Goal: Task Accomplishment & Management: Manage account settings

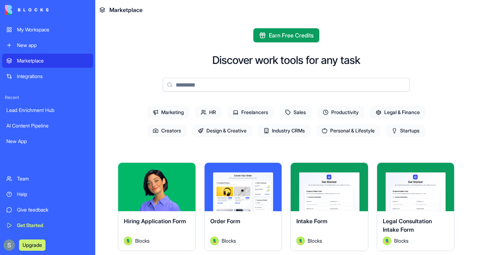
scroll to position [52, 0]
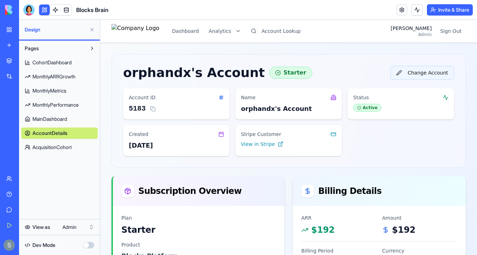
click at [420, 75] on button "Change Account" at bounding box center [422, 73] width 64 height 14
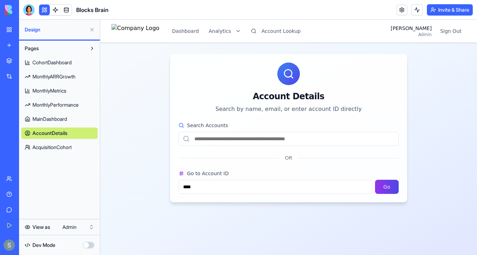
click at [250, 138] on input "Search Accounts" at bounding box center [289, 139] width 220 height 14
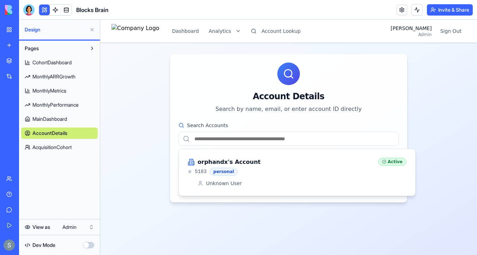
paste input "**********"
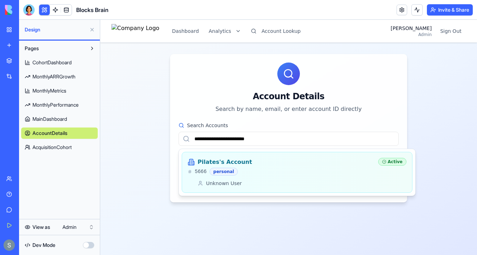
type input "**********"
click at [264, 166] on div "Pilates's Account" at bounding box center [280, 162] width 185 height 8
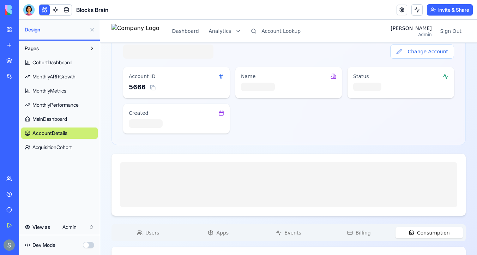
scroll to position [67, 0]
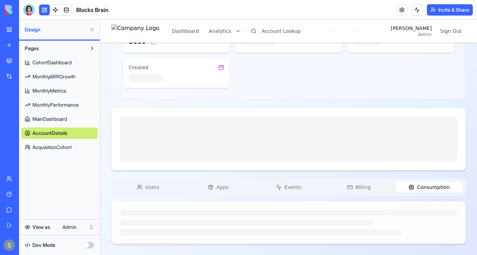
click at [152, 186] on span "Users" at bounding box center [152, 187] width 14 height 7
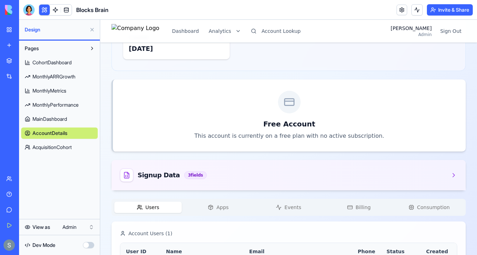
scroll to position [142, 0]
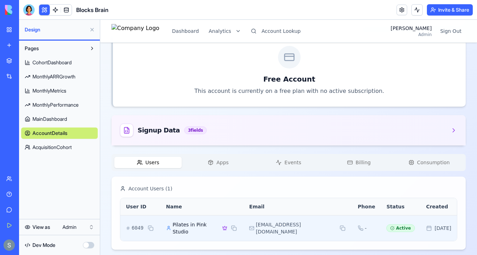
click at [227, 226] on icon at bounding box center [225, 227] width 4 height 3
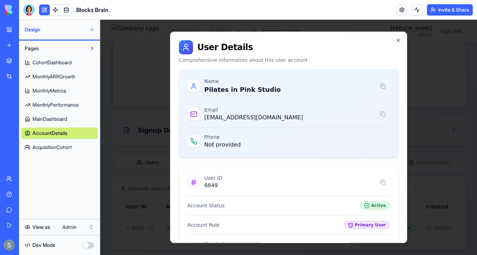
scroll to position [99, 0]
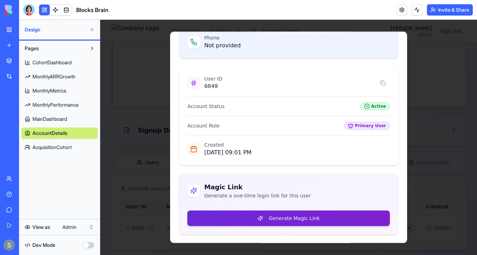
click at [264, 223] on button "Generate Magic Link" at bounding box center [288, 218] width 203 height 16
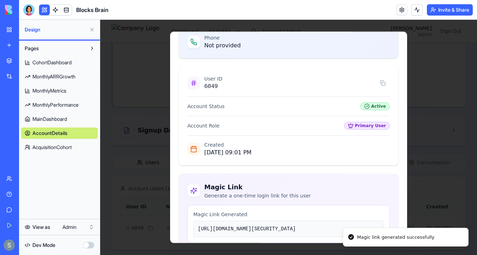
scroll to position [200, 0]
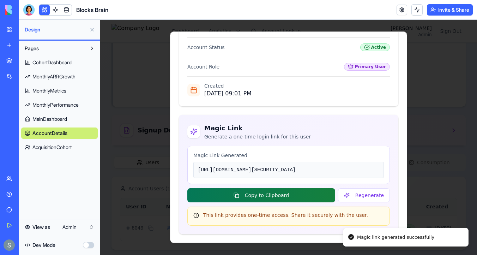
click at [306, 197] on button "Copy to Clipboard" at bounding box center [261, 195] width 148 height 14
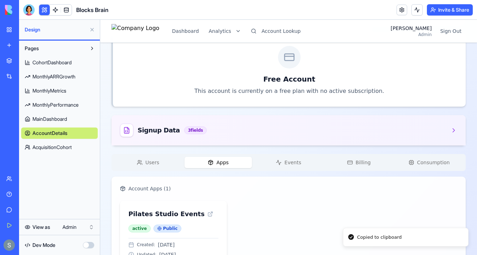
click at [216, 161] on button "Apps" at bounding box center [218, 162] width 67 height 11
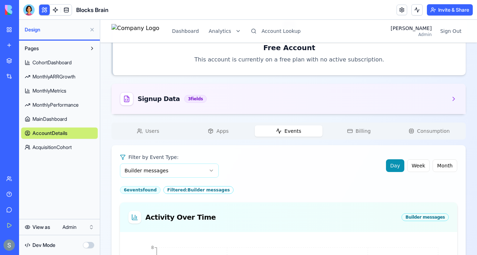
click at [287, 129] on span "Events" at bounding box center [293, 130] width 17 height 7
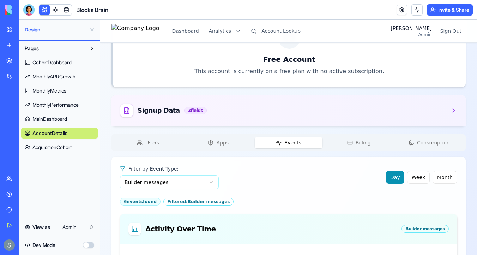
click at [354, 148] on button "Billing" at bounding box center [358, 142] width 67 height 11
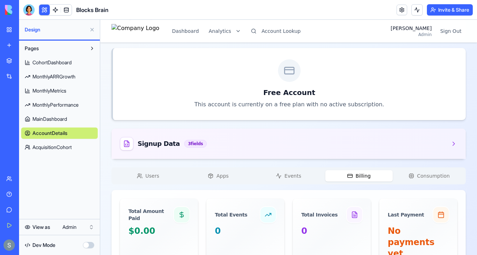
scroll to position [140, 0]
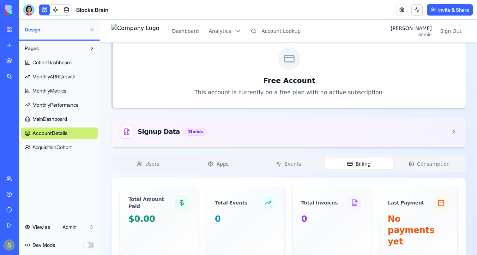
click at [430, 168] on button "Consumption" at bounding box center [429, 163] width 67 height 11
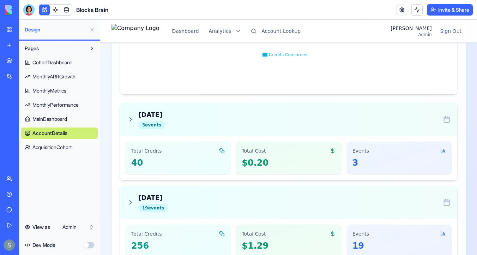
scroll to position [508, 0]
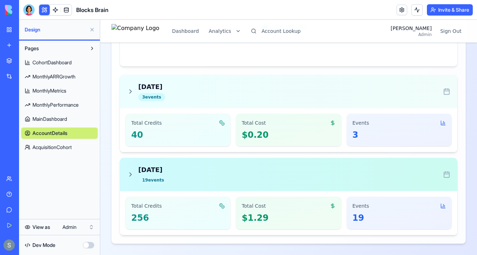
click at [163, 174] on h3 "Yesterday" at bounding box center [153, 170] width 30 height 10
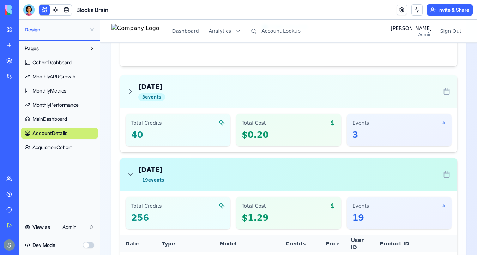
click at [145, 170] on h3 "Yesterday" at bounding box center [153, 170] width 30 height 10
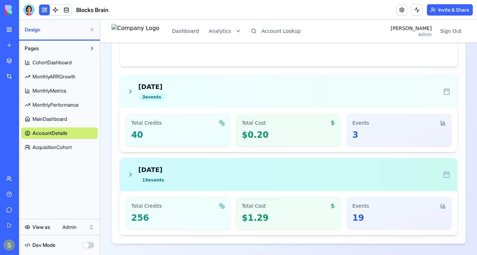
click at [145, 170] on h3 "Yesterday" at bounding box center [153, 170] width 30 height 10
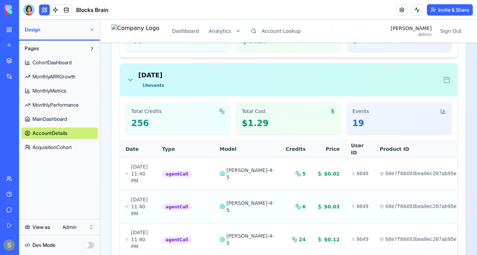
scroll to position [601, 0]
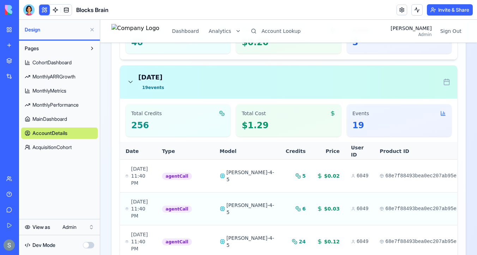
click at [133, 80] on icon at bounding box center [130, 81] width 7 height 7
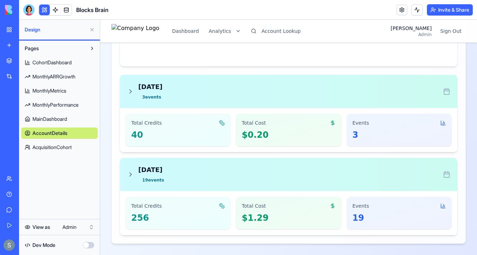
click at [132, 92] on icon at bounding box center [130, 91] width 7 height 7
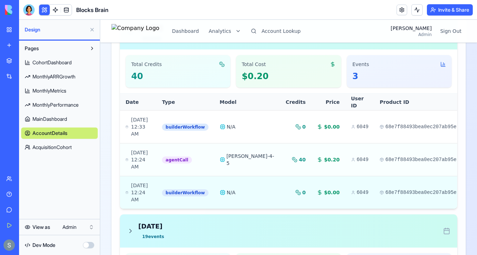
scroll to position [574, 0]
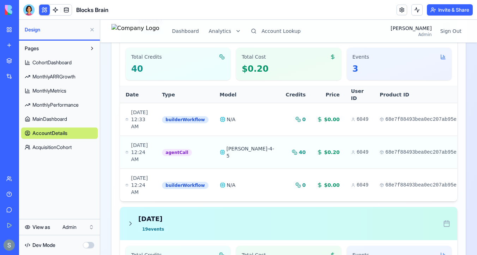
click at [134, 214] on div "Yesterday 19 event s" at bounding box center [147, 223] width 41 height 19
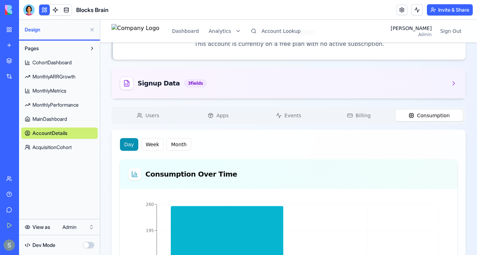
scroll to position [187, 0]
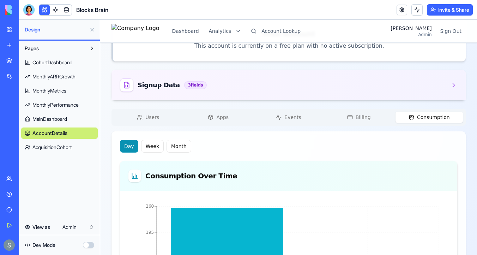
click at [280, 123] on div "Users Apps Events Billing Consumption" at bounding box center [289, 117] width 354 height 17
click at [290, 115] on span "Events" at bounding box center [293, 117] width 17 height 7
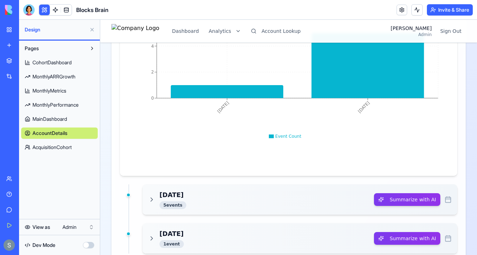
scroll to position [445, 0]
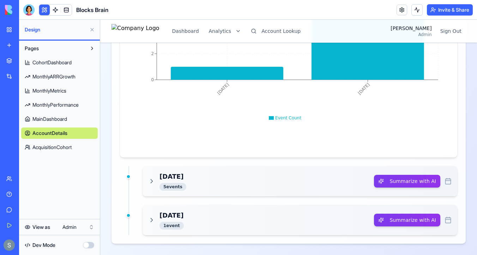
click at [153, 179] on icon at bounding box center [151, 181] width 7 height 7
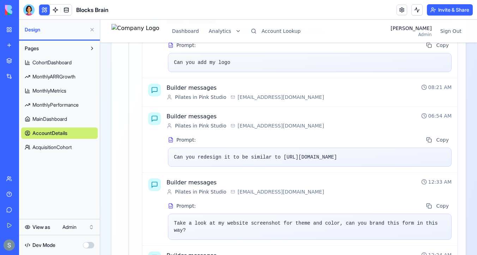
scroll to position [631, 0]
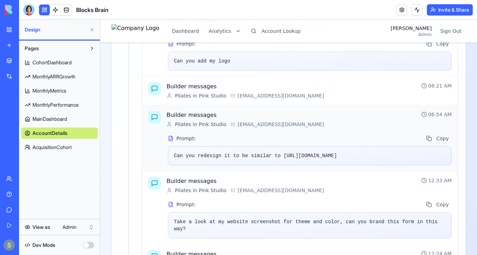
drag, startPoint x: 384, startPoint y: 156, endPoint x: 285, endPoint y: 154, distance: 99.2
click at [285, 154] on div "Can you redesign it to be similar to https://pilatesinpinkstudio.com/" at bounding box center [310, 155] width 284 height 19
copy div "https://pilatesinpinkstudio.com/"
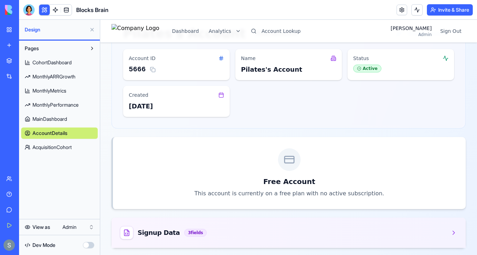
scroll to position [0, 0]
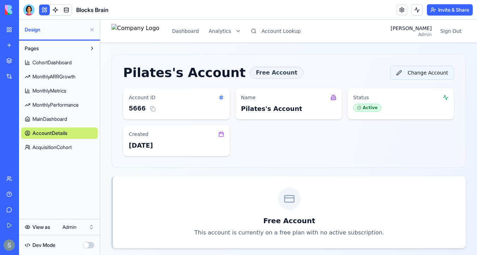
click at [436, 73] on button "Change Account" at bounding box center [422, 73] width 64 height 14
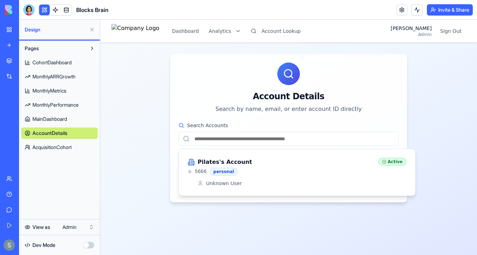
click at [245, 138] on input "Search Accounts" at bounding box center [289, 139] width 220 height 14
paste input "**********"
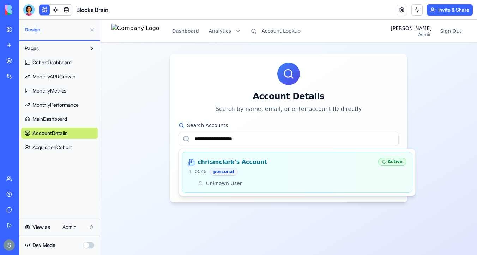
type input "**********"
click at [277, 174] on div "5540 personal" at bounding box center [280, 172] width 185 height 8
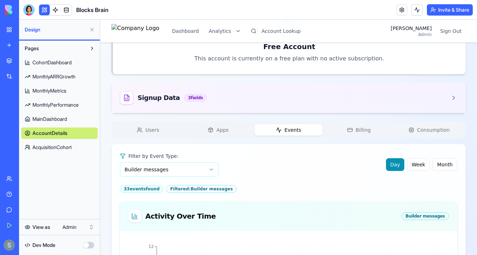
scroll to position [173, 0]
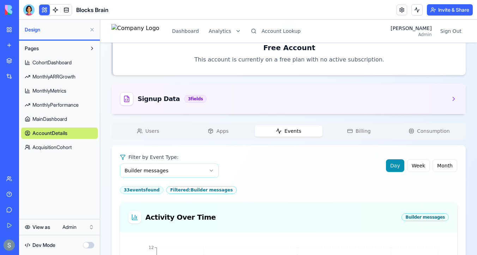
click at [221, 126] on button "Apps" at bounding box center [218, 130] width 67 height 11
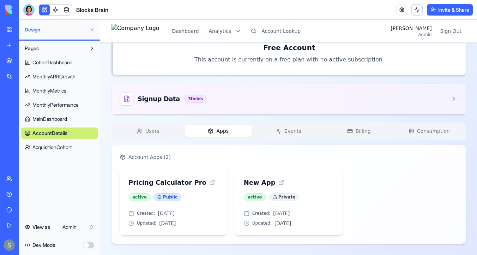
click at [287, 137] on div "Users Apps Events Billing Consumption" at bounding box center [289, 131] width 354 height 17
click at [296, 129] on span "Events" at bounding box center [293, 130] width 17 height 7
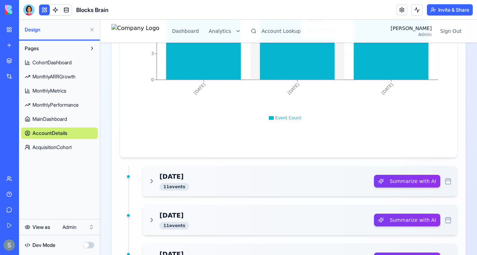
scroll to position [453, 0]
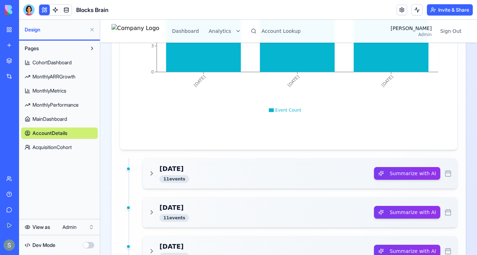
click at [190, 173] on div "Yesterday 11 event s" at bounding box center [261, 173] width 226 height 19
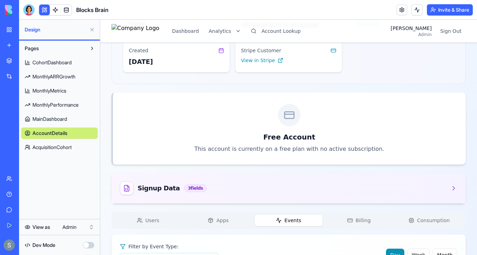
scroll to position [101, 0]
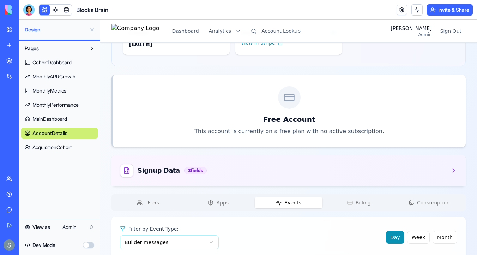
click at [148, 202] on span "Users" at bounding box center [152, 202] width 14 height 7
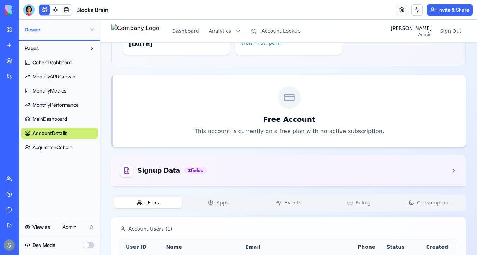
scroll to position [142, 0]
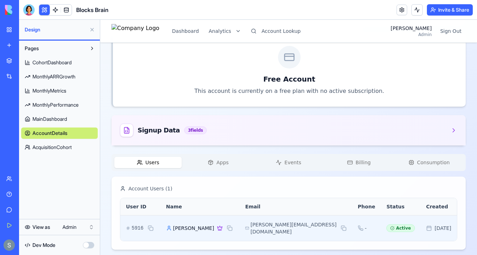
click at [191, 227] on span "chris" at bounding box center [193, 228] width 41 height 7
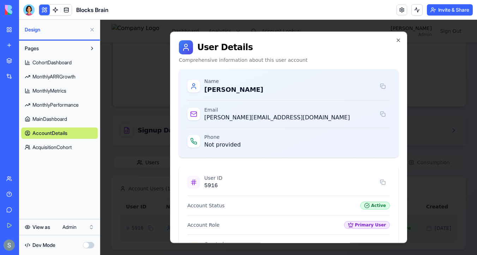
scroll to position [99, 0]
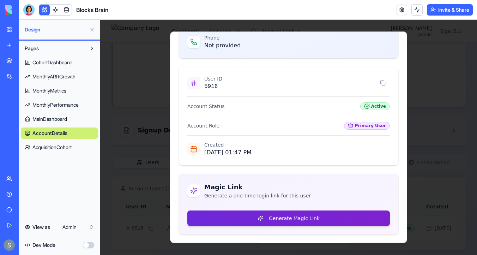
click at [241, 217] on button "Generate Magic Link" at bounding box center [288, 218] width 203 height 16
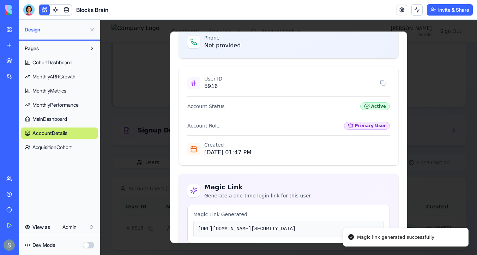
scroll to position [200, 0]
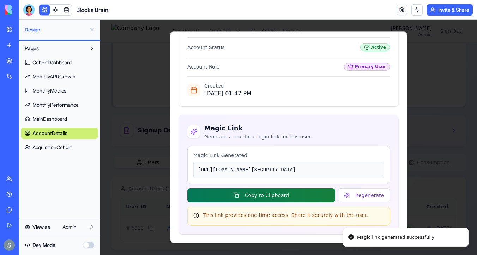
click at [298, 198] on button "Copy to Clipboard" at bounding box center [261, 195] width 148 height 14
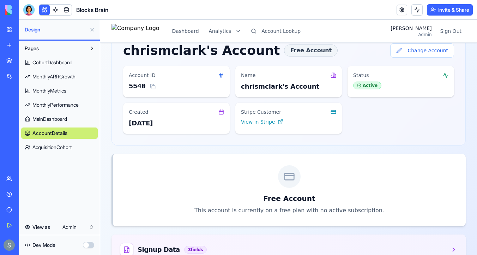
scroll to position [0, 0]
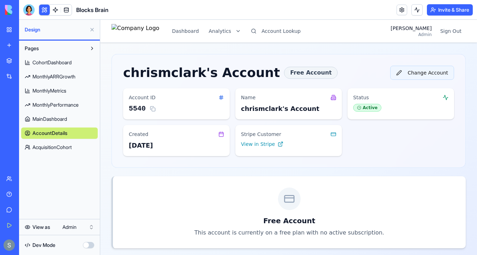
click at [414, 73] on button "Change Account" at bounding box center [422, 73] width 64 height 14
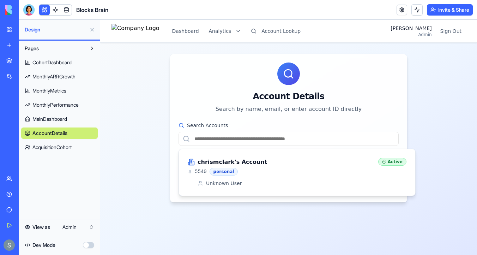
click at [261, 141] on input "Search Accounts" at bounding box center [289, 139] width 220 height 14
paste input "**********"
type input "**********"
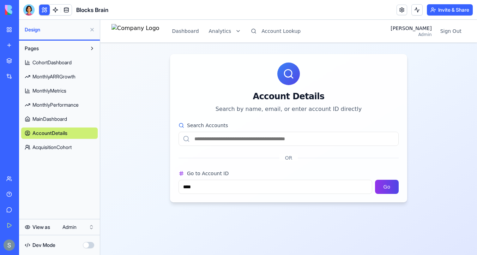
paste input "**********"
type input "**********"
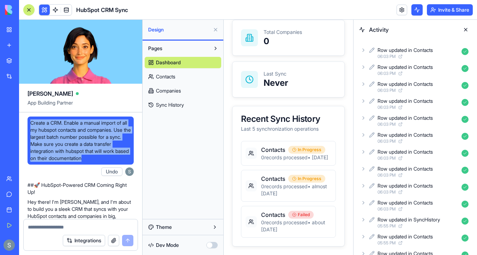
scroll to position [489, 0]
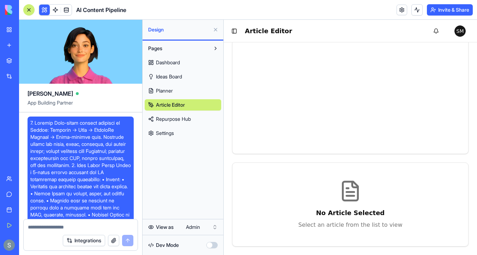
scroll to position [8197, 0]
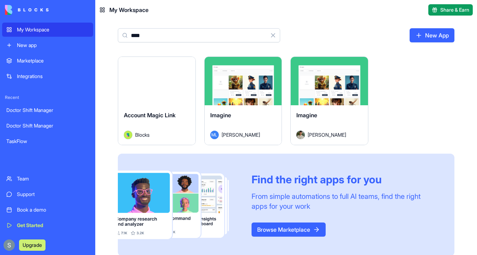
type input "****"
click at [162, 77] on button "Launch" at bounding box center [156, 81] width 53 height 14
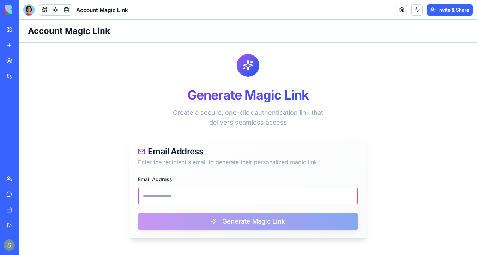
click at [219, 196] on input "Email Address" at bounding box center [248, 195] width 220 height 17
paste input "**********"
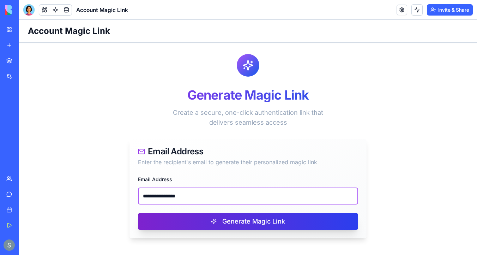
type input "**********"
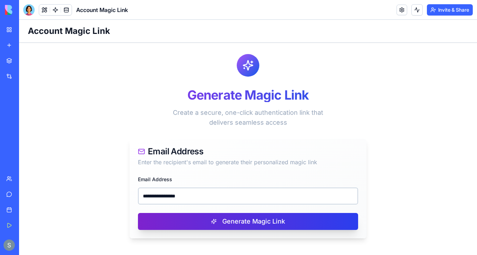
click at [219, 219] on button "Generate Magic Link" at bounding box center [248, 221] width 220 height 17
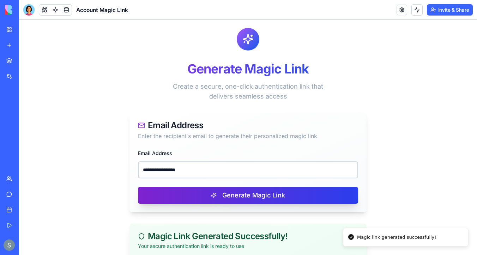
scroll to position [132, 0]
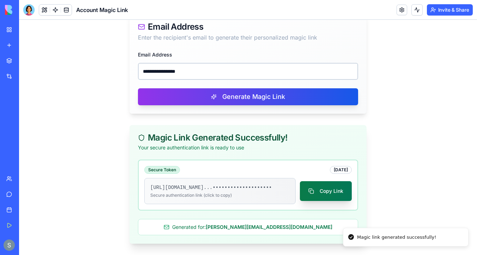
click at [323, 184] on button "Copy Link" at bounding box center [326, 191] width 52 height 20
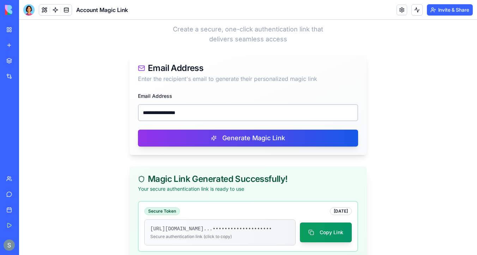
scroll to position [0, 0]
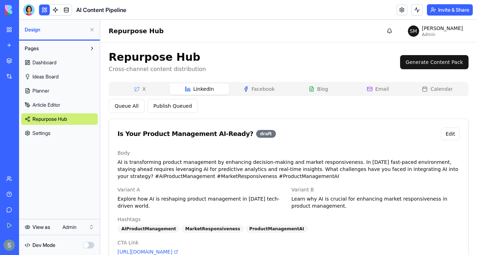
click at [57, 131] on link "Settings" at bounding box center [59, 132] width 77 height 11
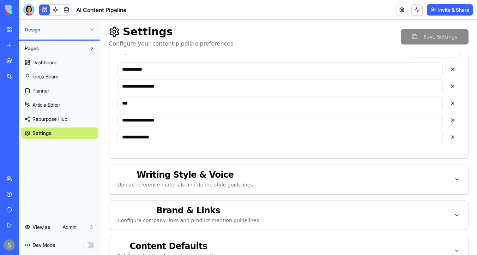
scroll to position [301, 0]
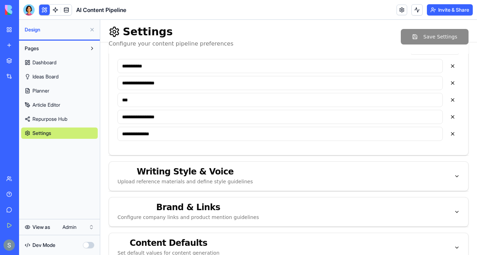
click at [204, 175] on div "Writing Style & Voice" at bounding box center [186, 171] width 136 height 8
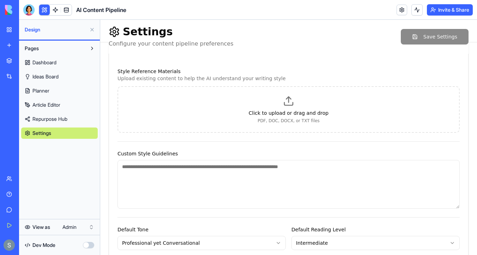
scroll to position [102, 0]
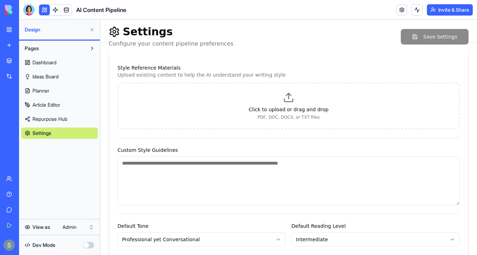
click at [182, 171] on textarea "Custom Style Guidelines" at bounding box center [289, 180] width 342 height 49
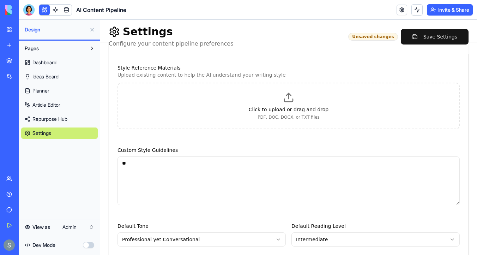
type textarea "*"
paste textarea "**********"
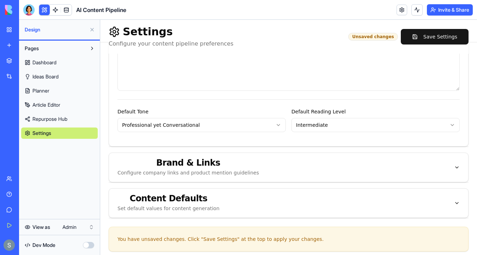
scroll to position [222, 0]
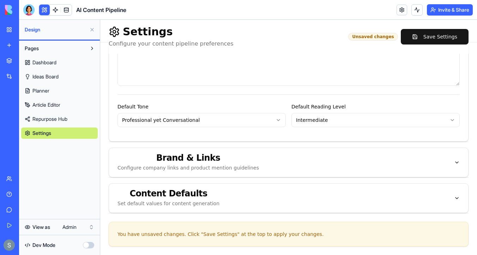
type textarea "**********"
click at [248, 163] on div "Brand & Links Configure company links and product mention guidelines" at bounding box center [189, 163] width 142 height 18
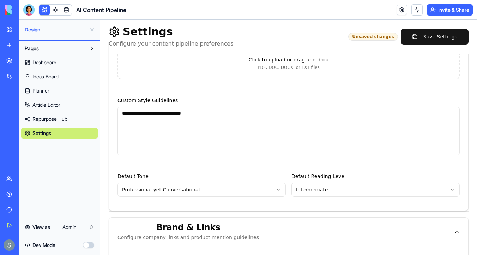
scroll to position [145, 0]
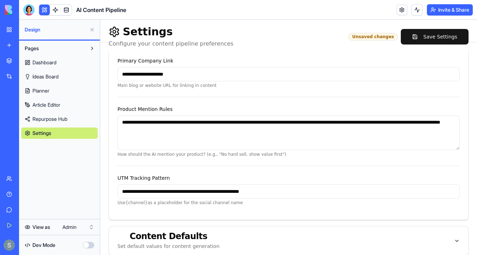
click at [201, 73] on input "**********" at bounding box center [289, 74] width 342 height 14
paste input "**********"
type input "**********"
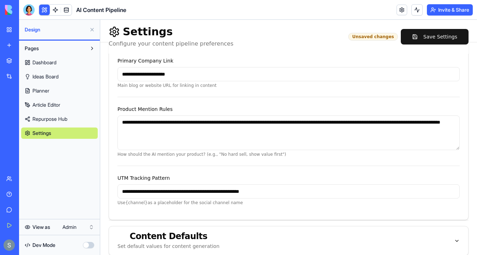
scroll to position [188, 0]
